Goal: Task Accomplishment & Management: Complete application form

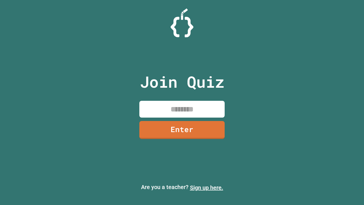
click at [207, 188] on link "Sign up here." at bounding box center [206, 187] width 33 height 7
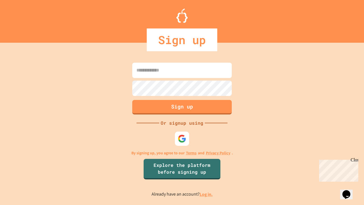
click at [207, 194] on link "Log in." at bounding box center [206, 194] width 13 height 6
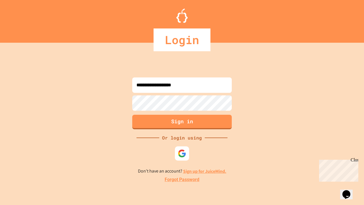
type input "**********"
